Goal: Task Accomplishment & Management: Manage account settings

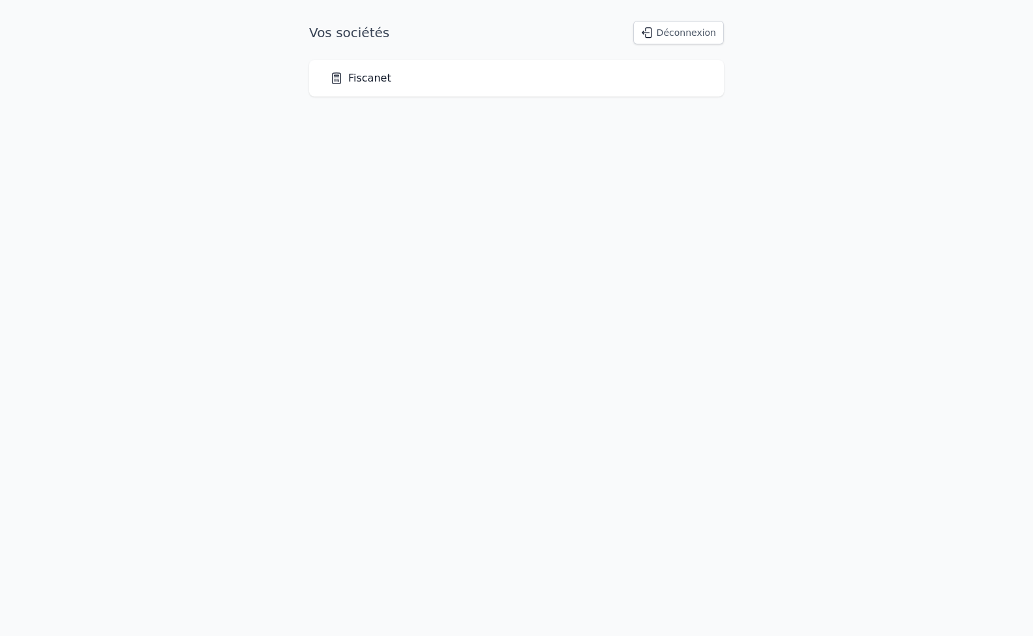
click at [375, 84] on link "Fiscanet" at bounding box center [360, 78] width 61 height 16
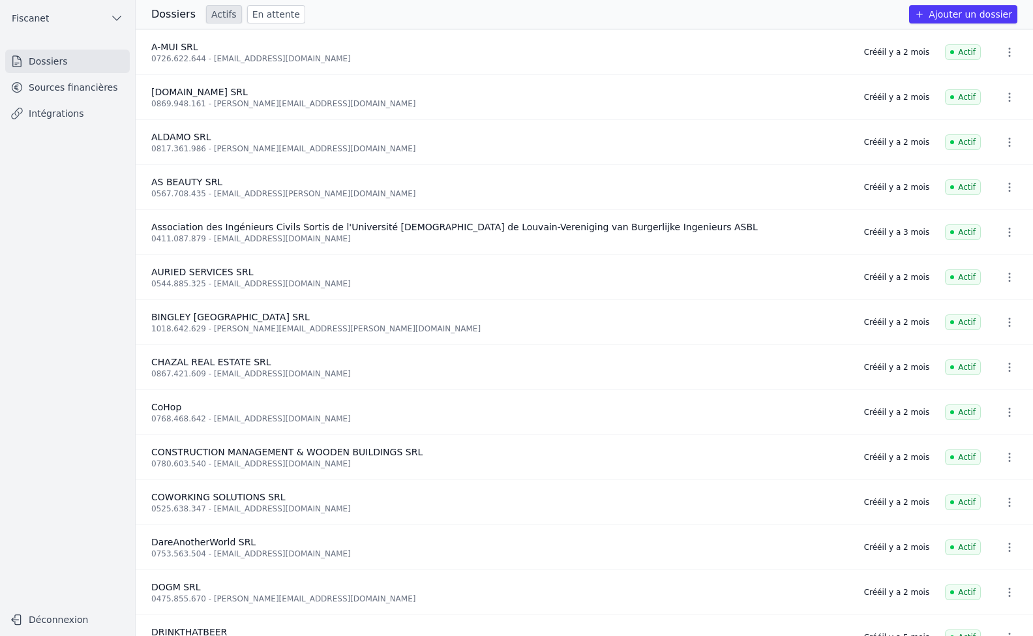
click at [57, 83] on link "Sources financières" at bounding box center [67, 87] width 125 height 23
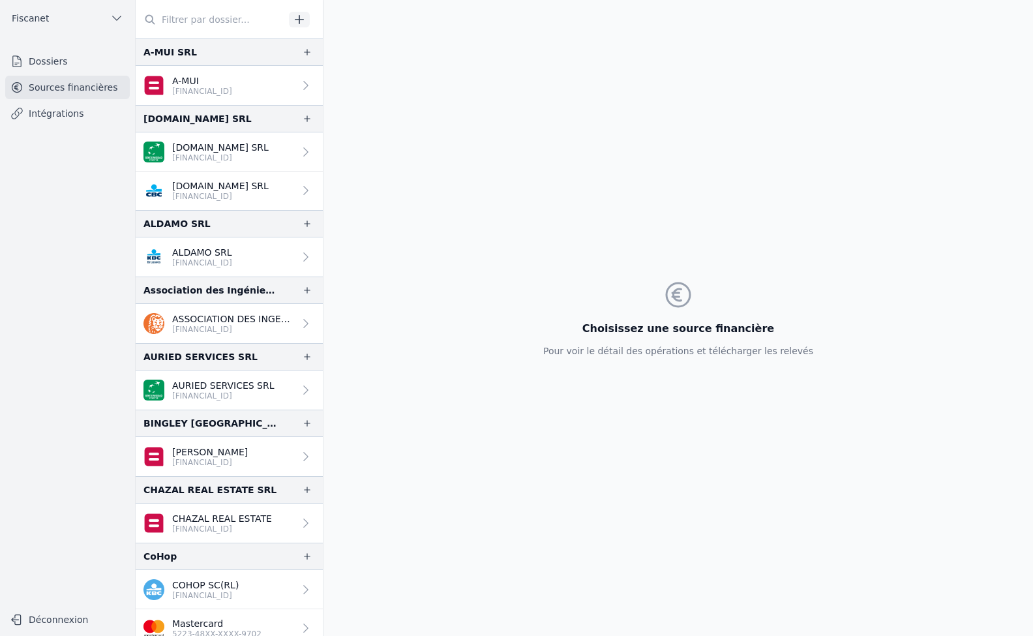
click at [61, 115] on link "Intégrations" at bounding box center [67, 113] width 125 height 23
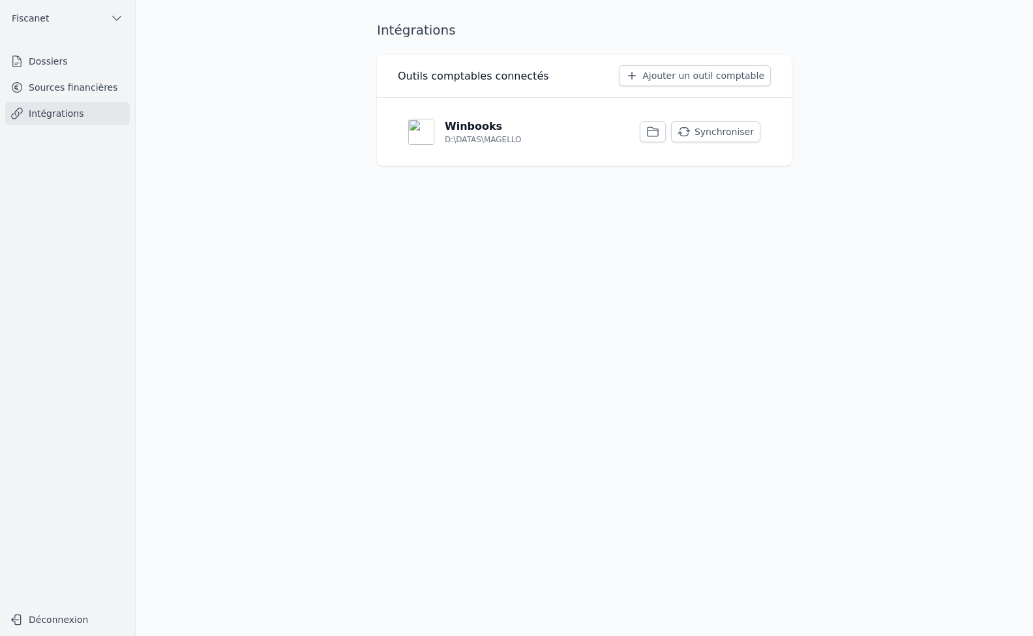
click at [487, 125] on p "Winbooks" at bounding box center [473, 127] width 57 height 16
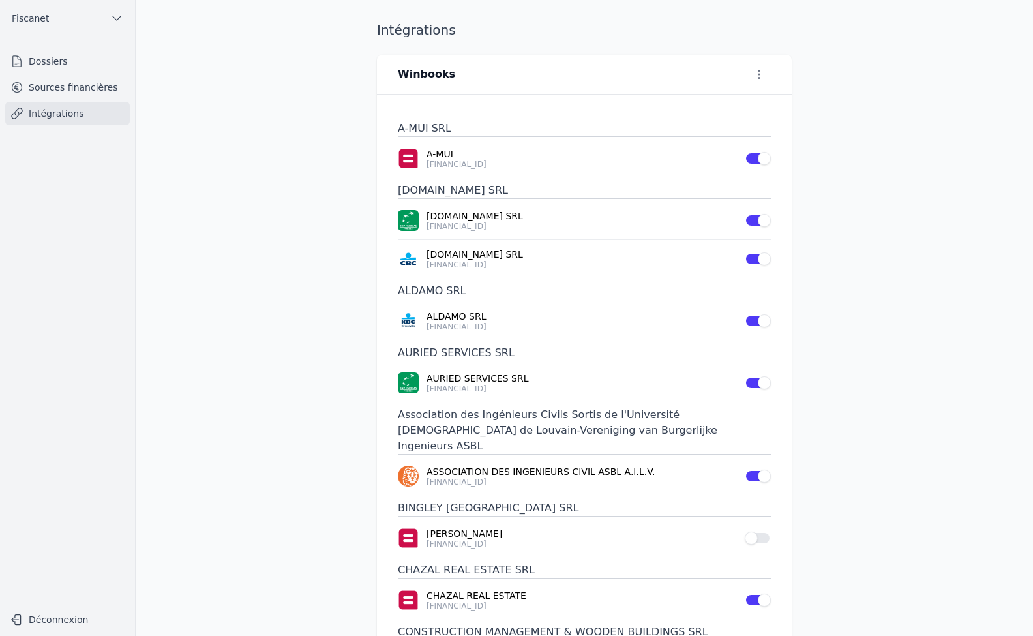
click at [755, 531] on button "Use setting" at bounding box center [757, 537] width 26 height 13
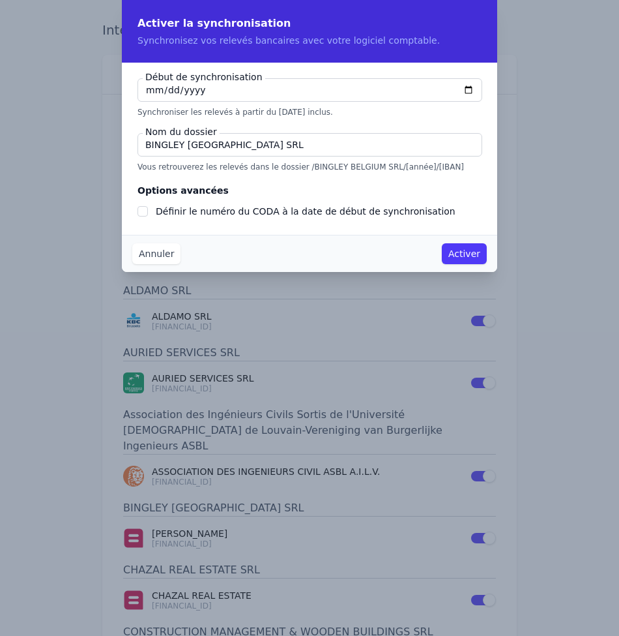
click at [156, 93] on input "[DATE]" at bounding box center [310, 89] width 345 height 23
type input "[DATE]"
checkbox input "false"
type input "[DATE]"
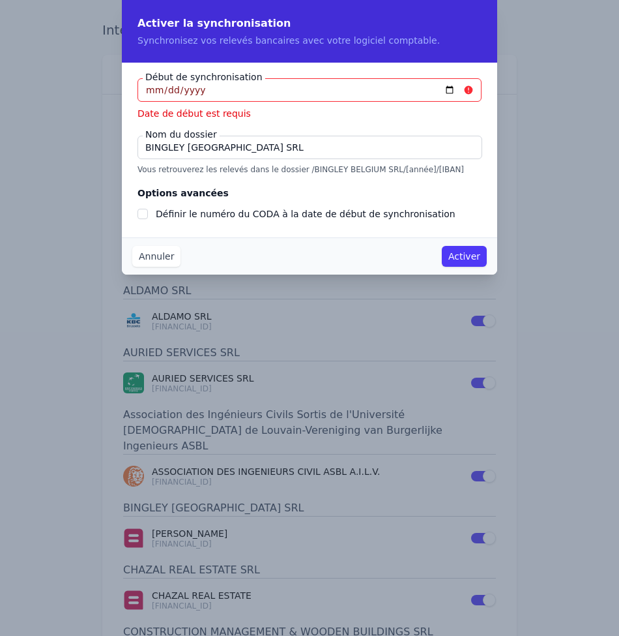
type input "[DATE]"
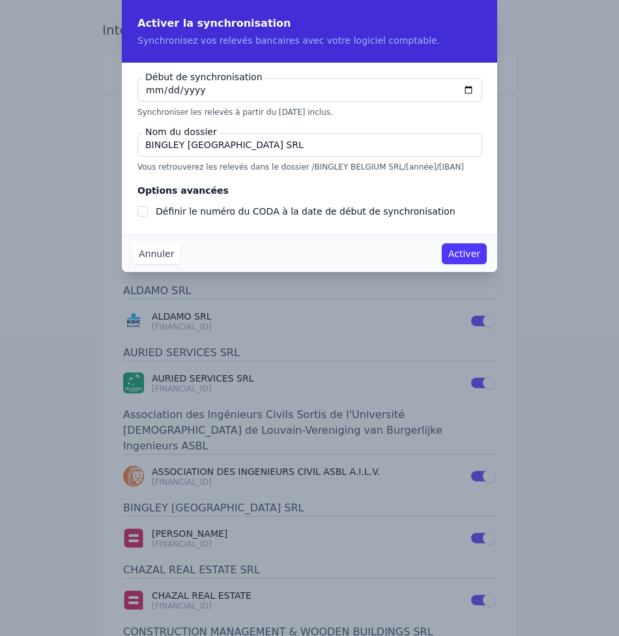
click at [248, 146] on input "BINGLEY [GEOGRAPHIC_DATA] SRL" at bounding box center [310, 144] width 345 height 23
type input "BINGLEY [GEOGRAPHIC_DATA]"
click at [140, 213] on input "Définir le numéro du CODA à la date de début de synchronisation" at bounding box center [143, 211] width 10 height 10
checkbox input "true"
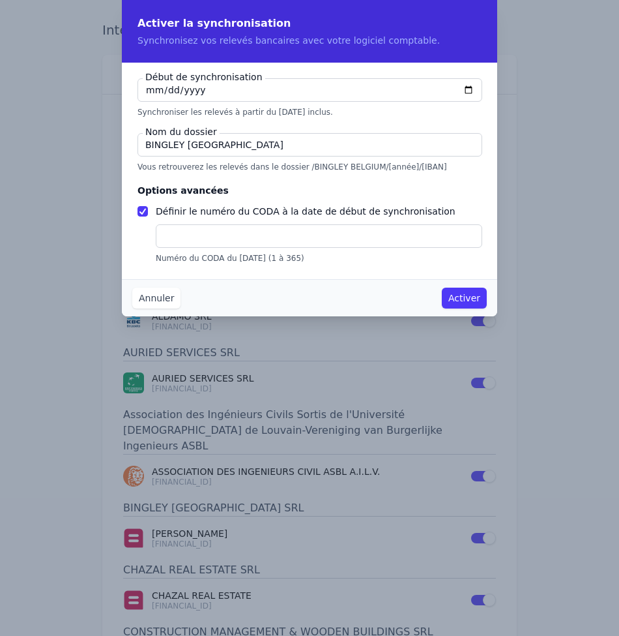
click at [183, 240] on input "text" at bounding box center [319, 235] width 327 height 23
type input "34"
click at [460, 298] on button "Activer" at bounding box center [464, 297] width 45 height 21
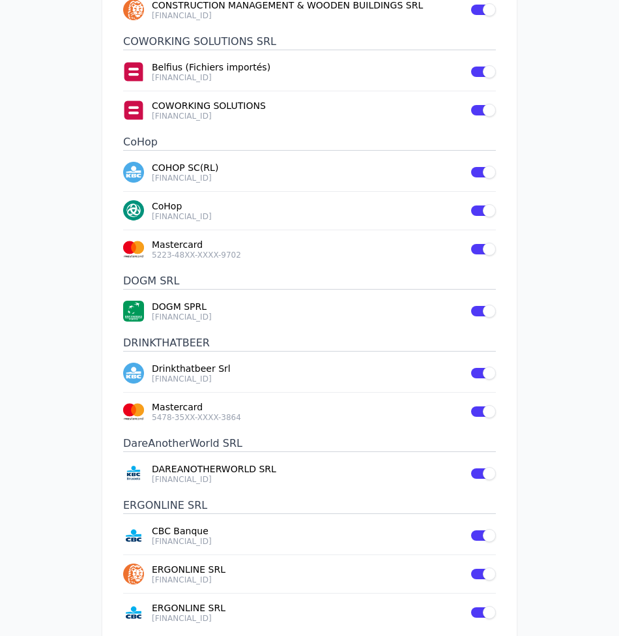
scroll to position [847, 0]
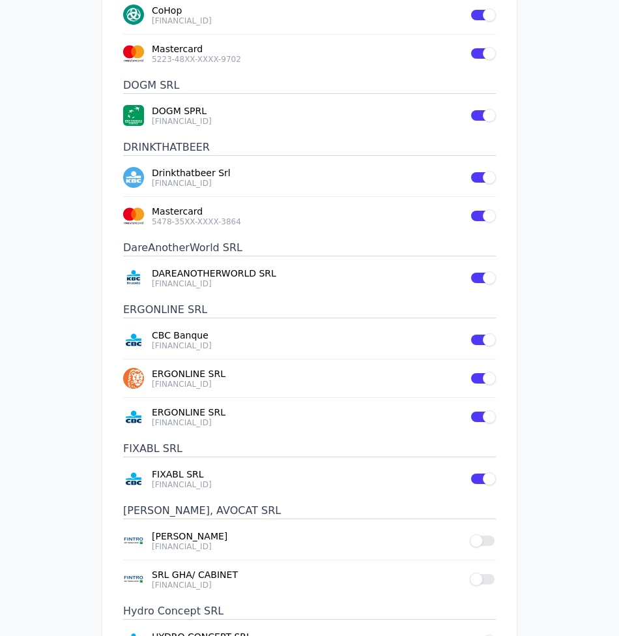
click at [486, 534] on button "Use setting" at bounding box center [483, 540] width 26 height 13
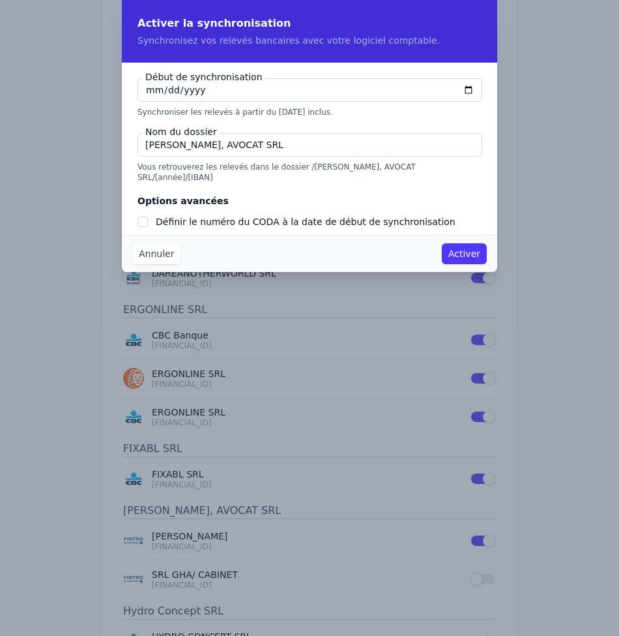
click at [310, 145] on input "[PERSON_NAME], AVOCAT SRL" at bounding box center [310, 144] width 345 height 23
type input "[PERSON_NAME], AVOCAT SR"
checkbox input "false"
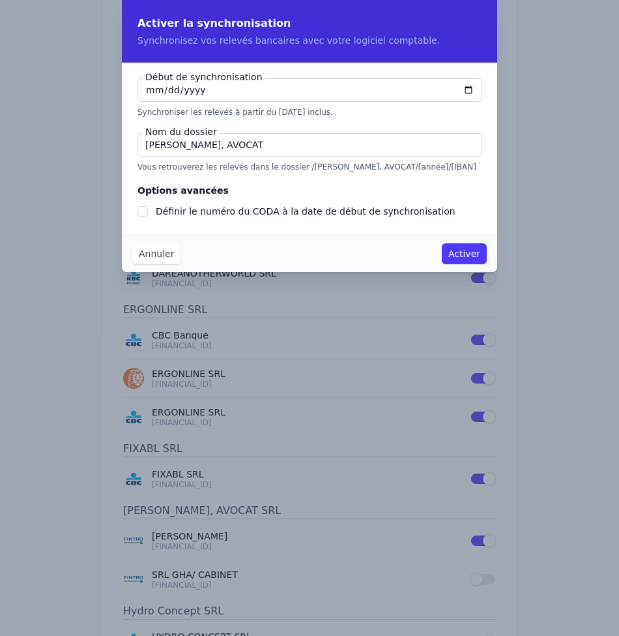
type input "[PERSON_NAME], AVOCAT"
click at [160, 253] on button "Annuler" at bounding box center [156, 253] width 48 height 21
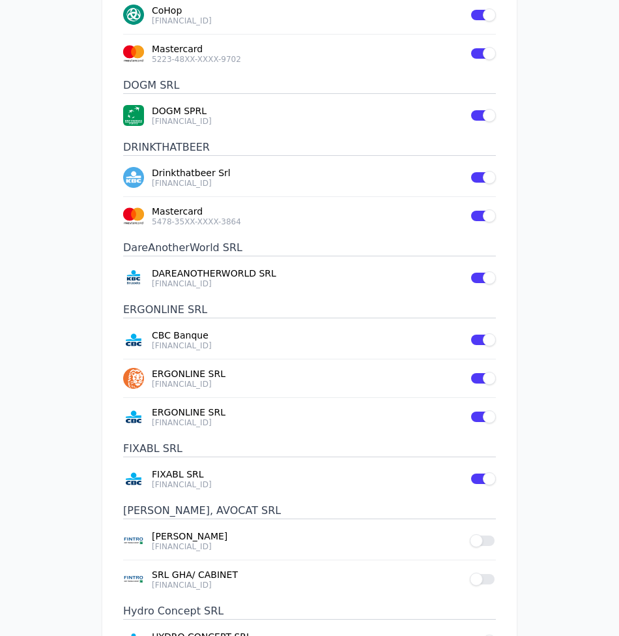
click at [486, 572] on button "Use setting" at bounding box center [483, 578] width 26 height 13
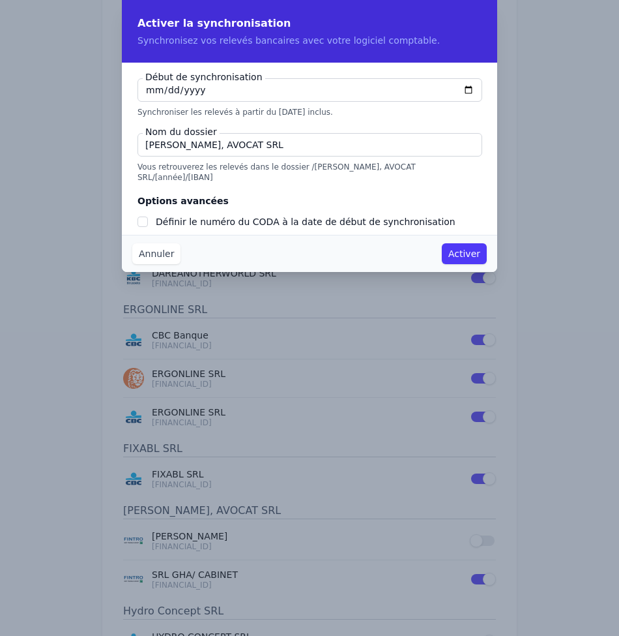
click at [149, 93] on input "[DATE]" at bounding box center [310, 89] width 345 height 23
type input "[DATE]"
checkbox input "false"
type input "[DATE]"
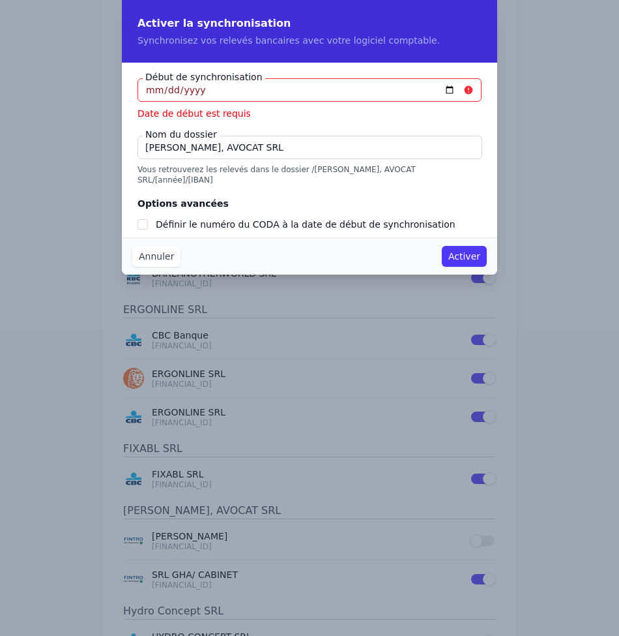
type input "[DATE]"
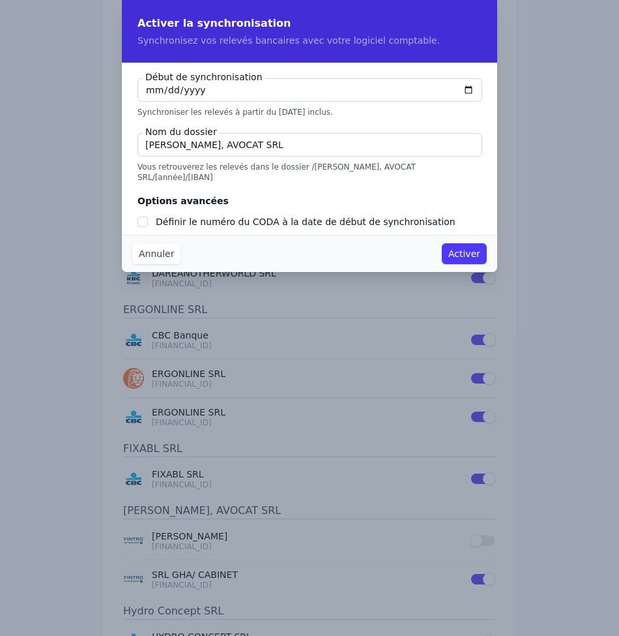
click at [291, 148] on input "[PERSON_NAME], AVOCAT SRL" at bounding box center [310, 144] width 345 height 23
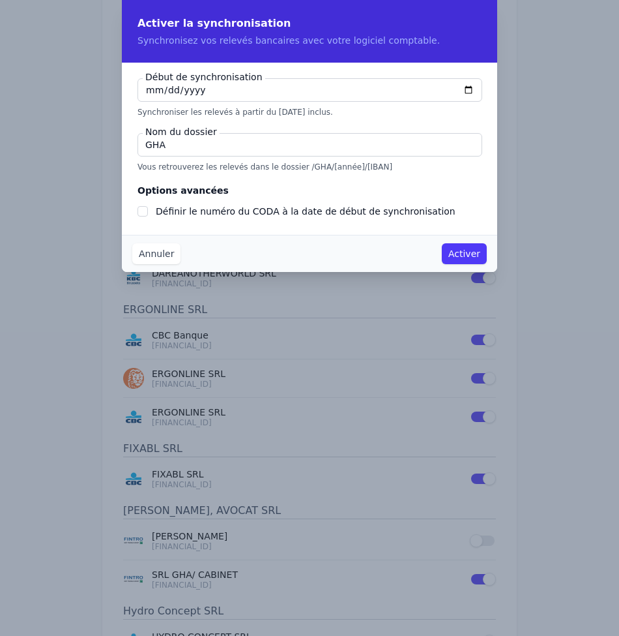
type input "GHA"
click at [141, 214] on input "Définir le numéro du CODA à la date de début de synchronisation" at bounding box center [143, 211] width 10 height 10
checkbox input "true"
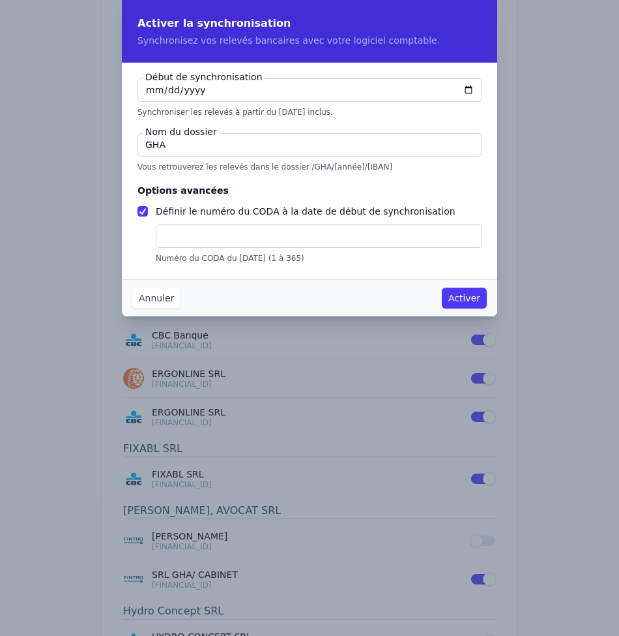
click at [198, 235] on input "text" at bounding box center [319, 235] width 327 height 23
type input "64"
click at [455, 297] on button "Activer" at bounding box center [464, 297] width 45 height 21
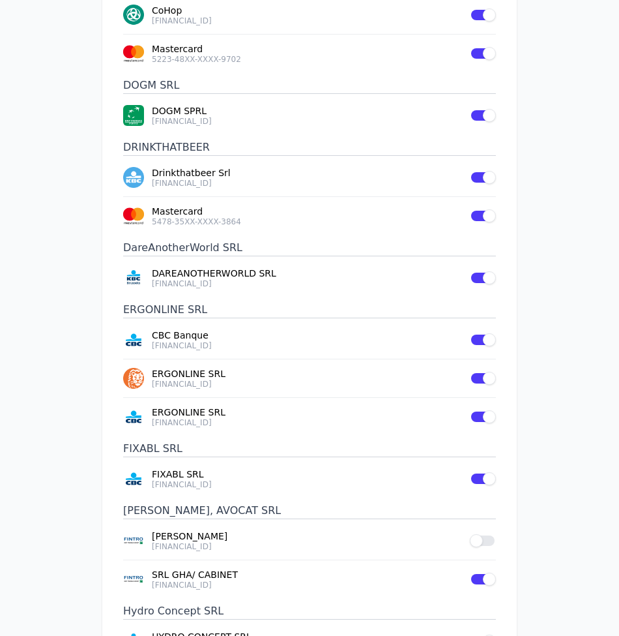
click at [571, 490] on main "Intégrations Winbooks A-MUI SRL A-MUI [FINANCIAL_ID] Use setting [DOMAIN_NAME] …" at bounding box center [309, 318] width 619 height 636
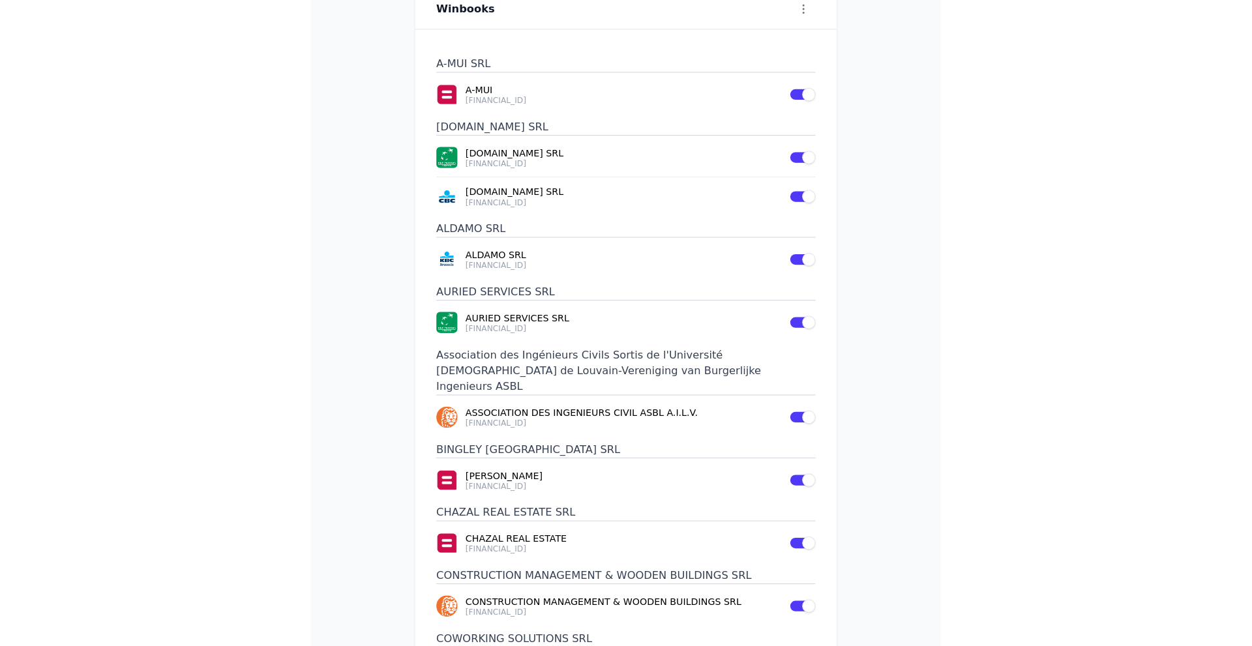
scroll to position [0, 0]
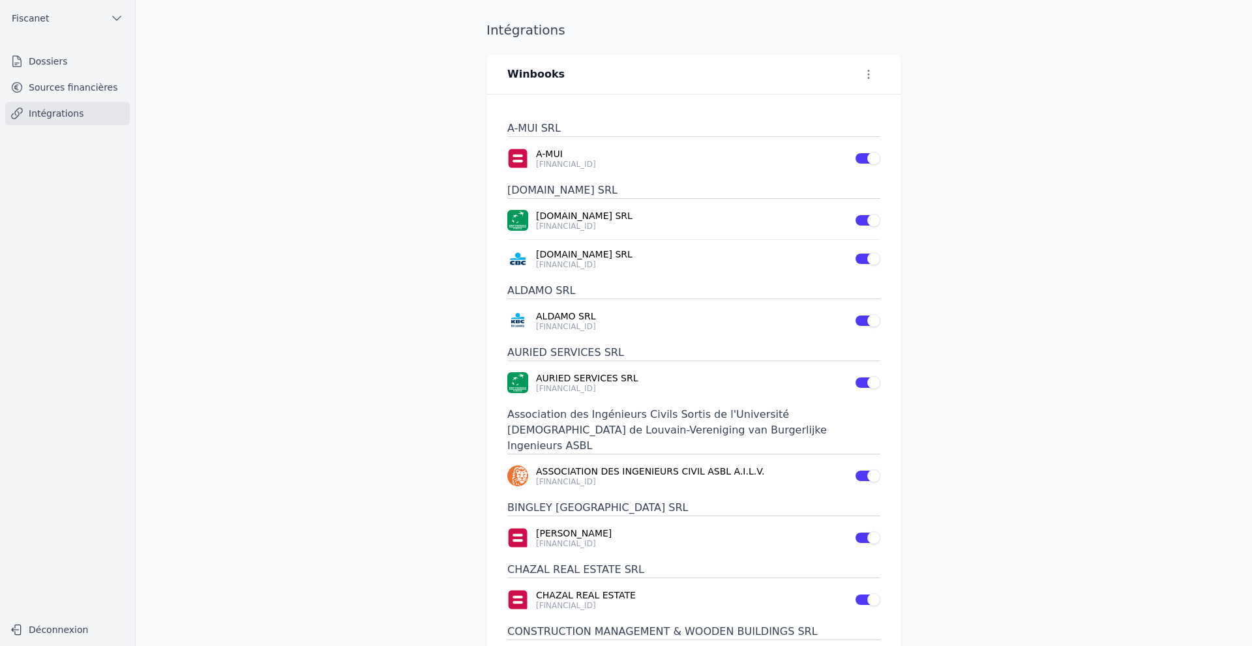
click at [70, 58] on link "Dossiers" at bounding box center [67, 61] width 125 height 23
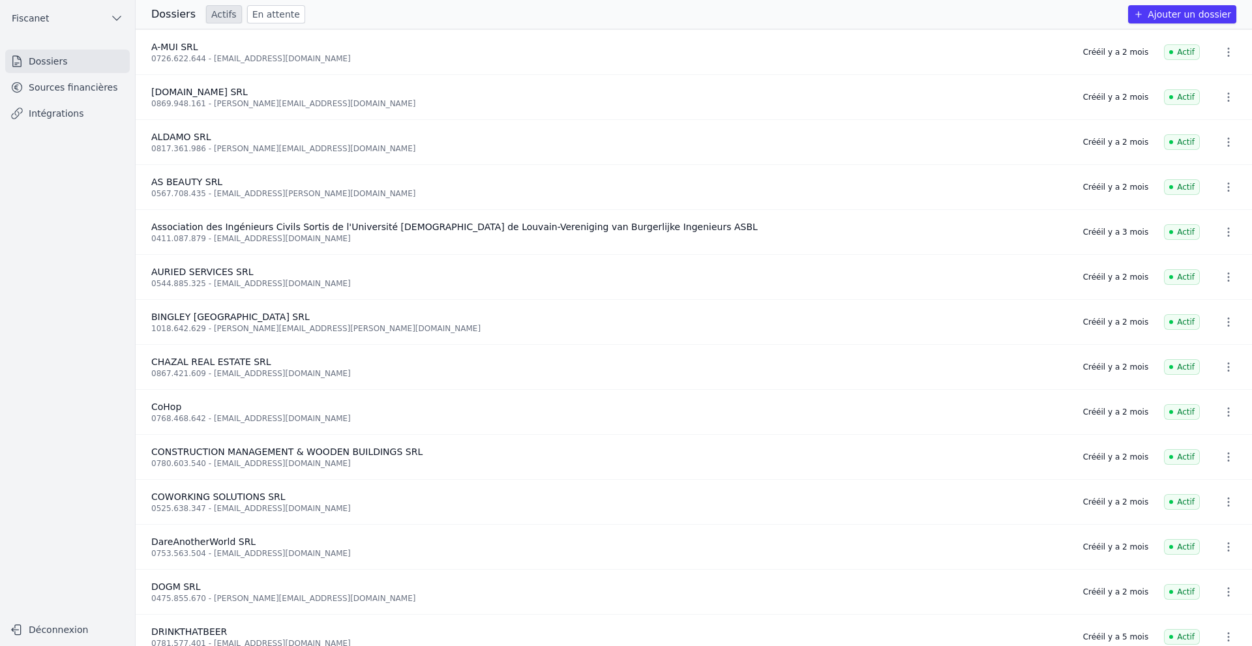
click at [66, 113] on link "Intégrations" at bounding box center [67, 113] width 125 height 23
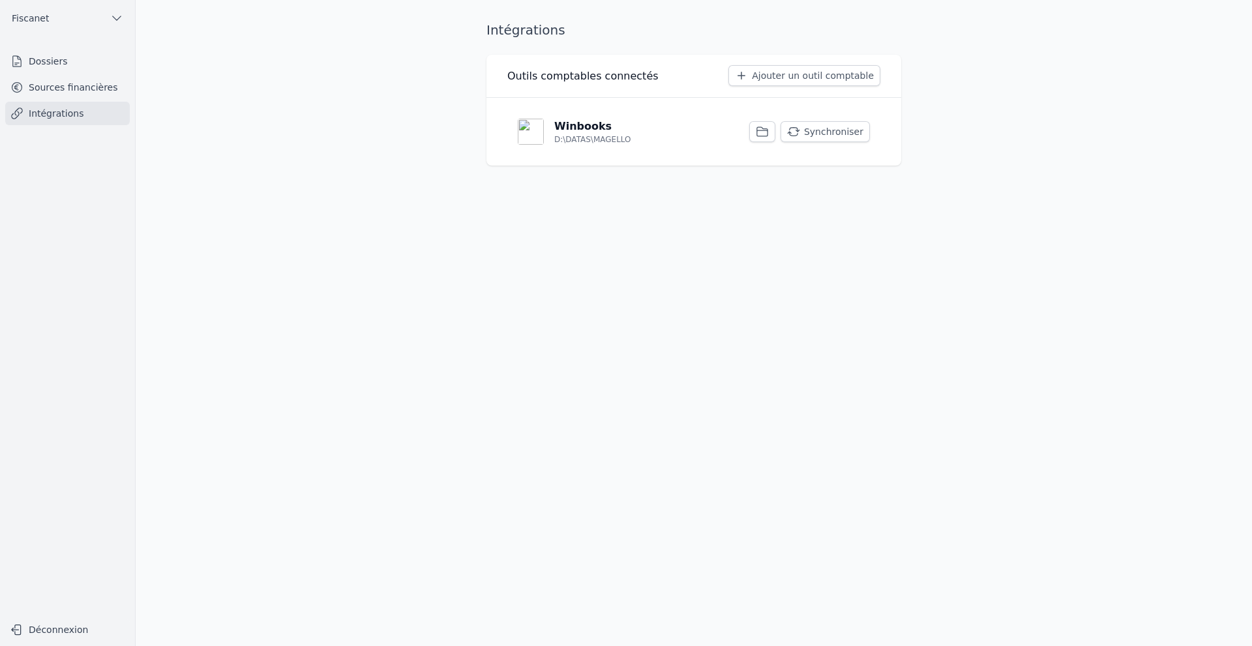
click at [829, 127] on button "Synchroniser" at bounding box center [824, 131] width 89 height 21
click at [74, 85] on link "Sources financières" at bounding box center [67, 87] width 125 height 23
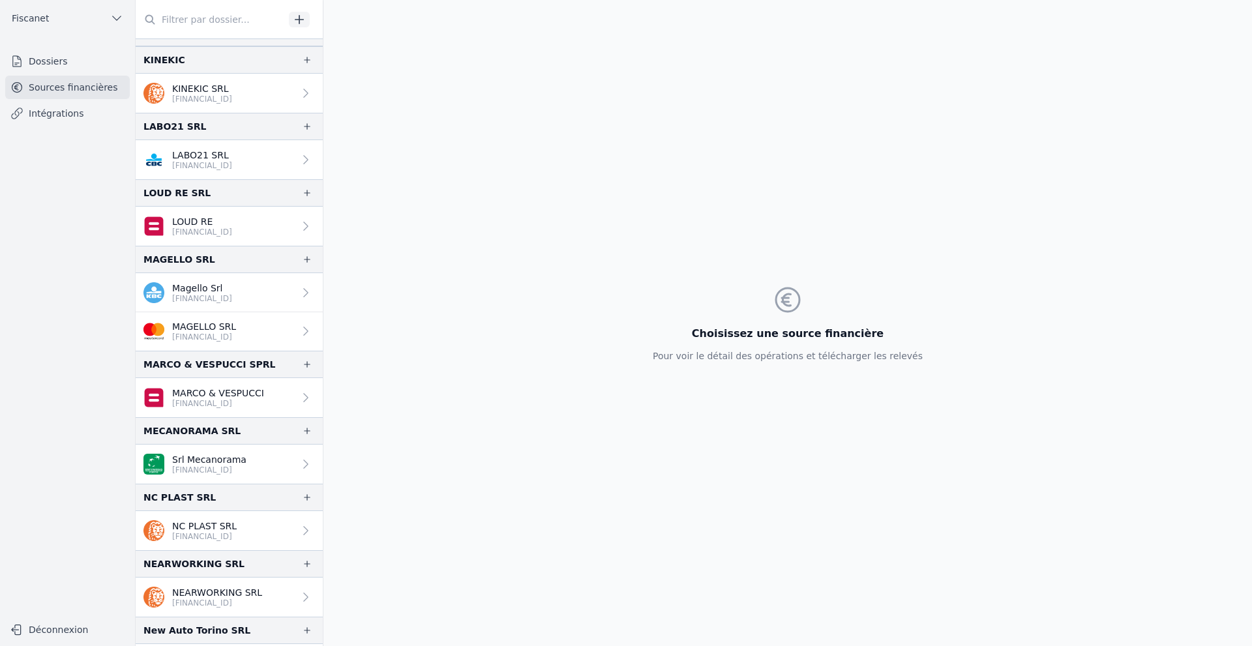
scroll to position [1695, 0]
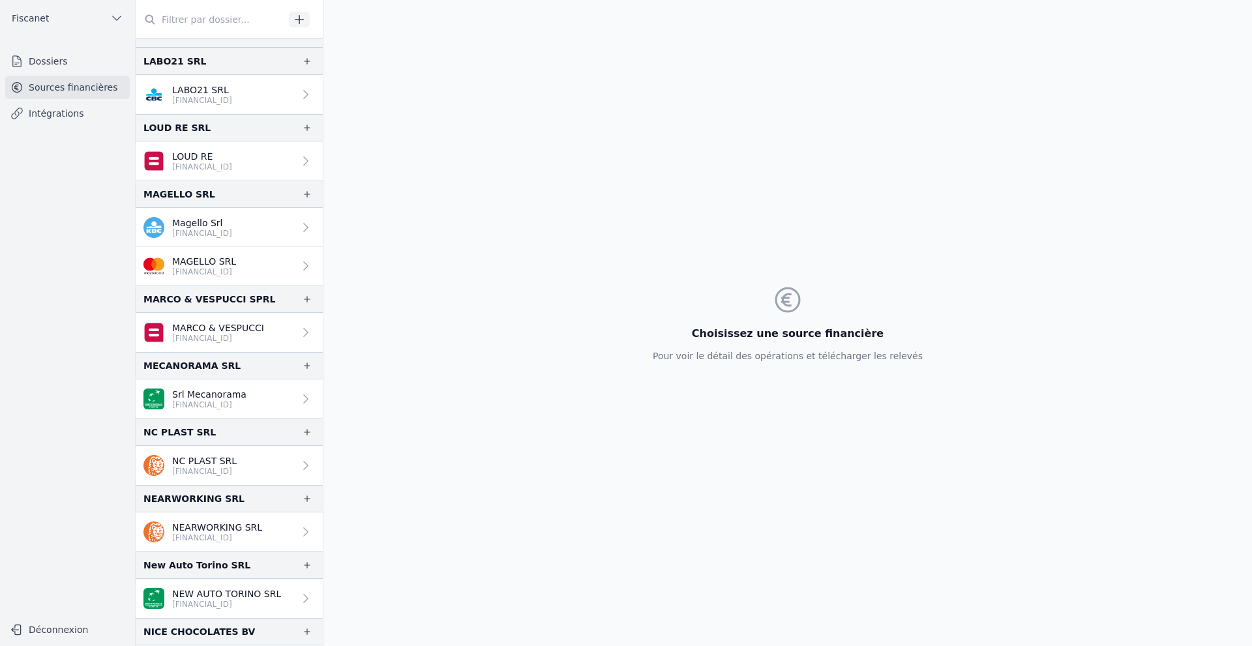
click at [207, 587] on p "NEW AUTO TORINO SRL" at bounding box center [226, 593] width 109 height 13
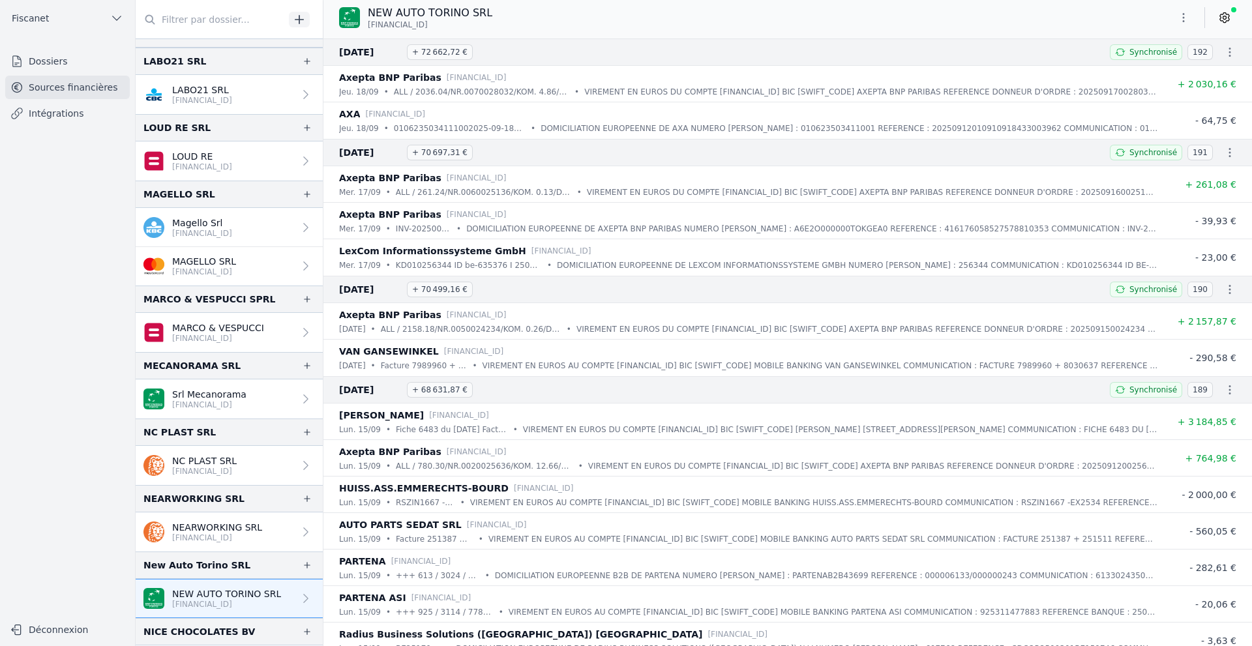
click at [1032, 18] on icon at bounding box center [1224, 17] width 13 height 13
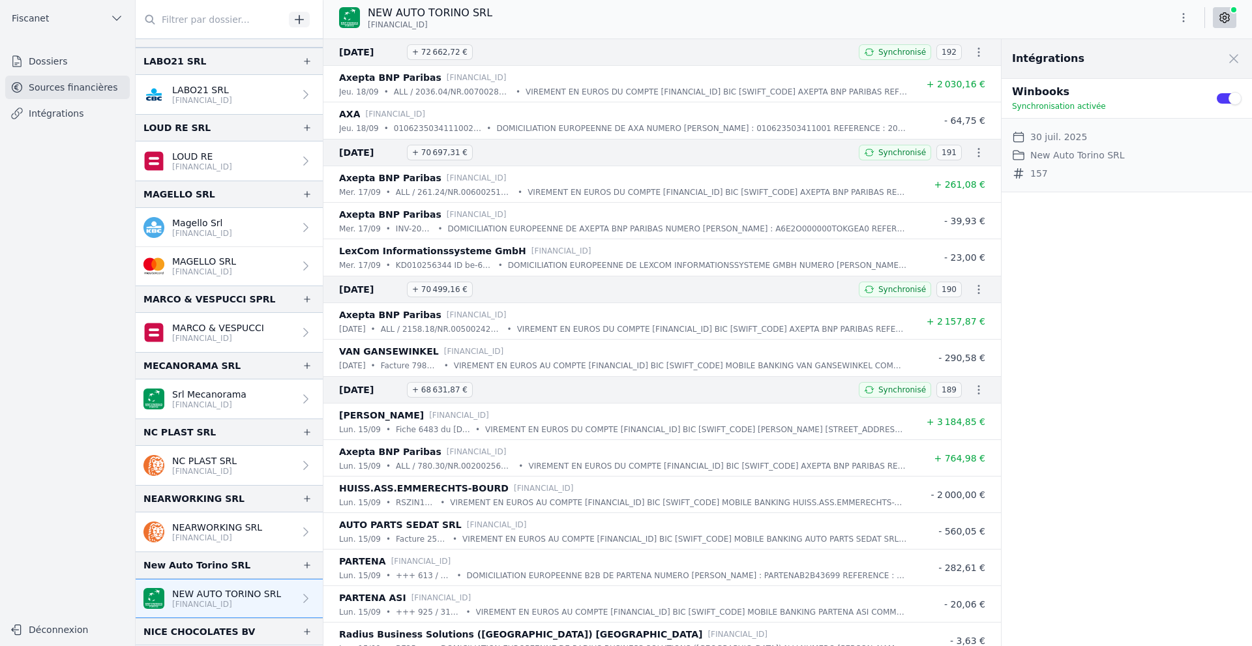
click at [66, 63] on link "Dossiers" at bounding box center [67, 61] width 125 height 23
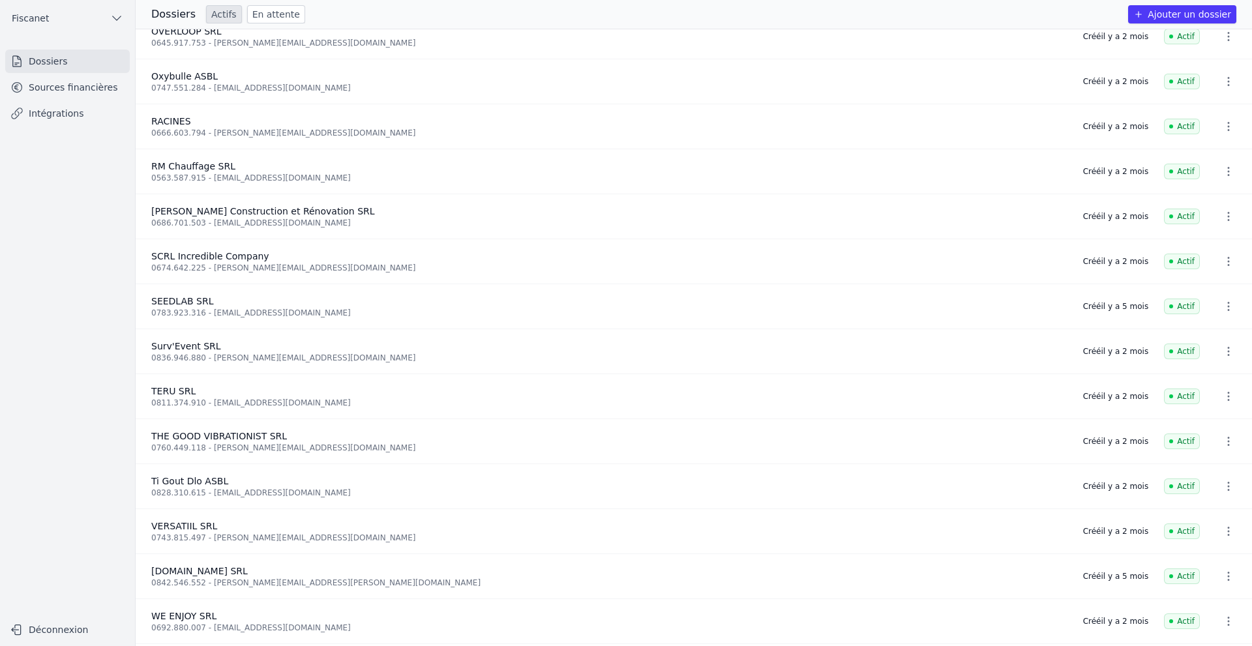
scroll to position [1547, 0]
